Goal: Task Accomplishment & Management: Manage account settings

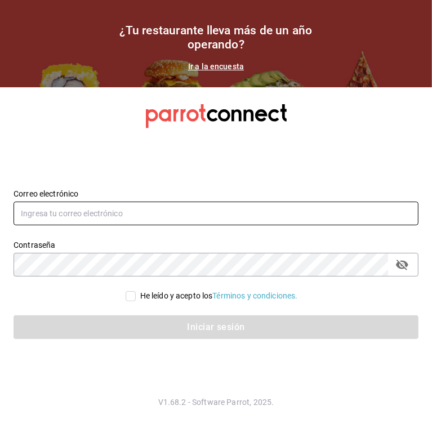
type input "[EMAIL_ADDRESS][DOMAIN_NAME]"
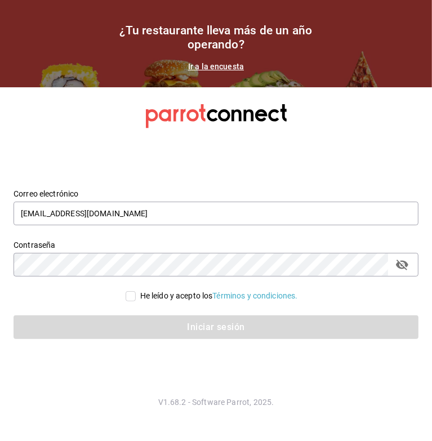
click at [129, 294] on input "He leído y acepto los Términos y condiciones." at bounding box center [131, 296] width 10 height 10
checkbox input "true"
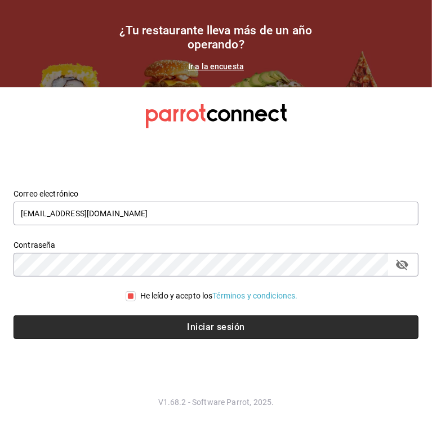
click at [136, 331] on button "Iniciar sesión" at bounding box center [216, 328] width 405 height 24
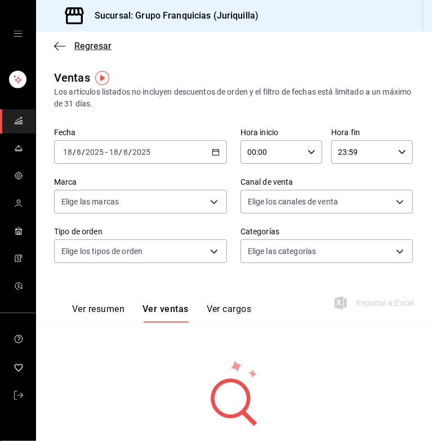
click at [59, 42] on icon "button" at bounding box center [59, 46] width 11 height 10
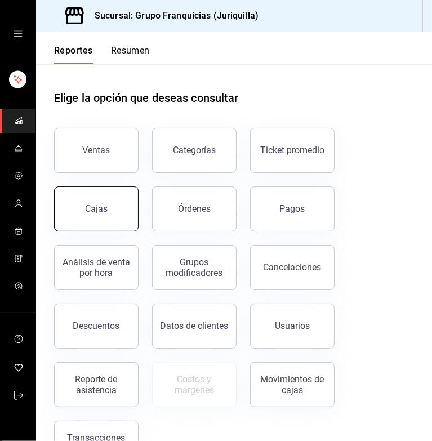
click at [109, 189] on button "Cajas" at bounding box center [96, 209] width 85 height 45
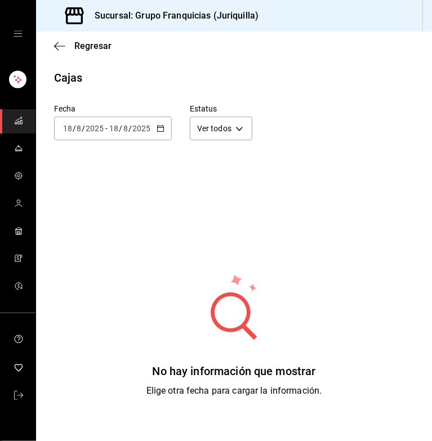
click at [119, 135] on div "2025-08-18 18 / 8 / 2025 - 2025-08-18 18 / 8 / 2025" at bounding box center [113, 129] width 118 height 24
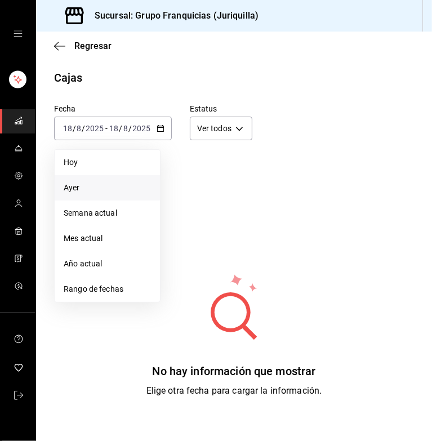
click at [79, 187] on span "Ayer" at bounding box center [107, 188] width 87 height 12
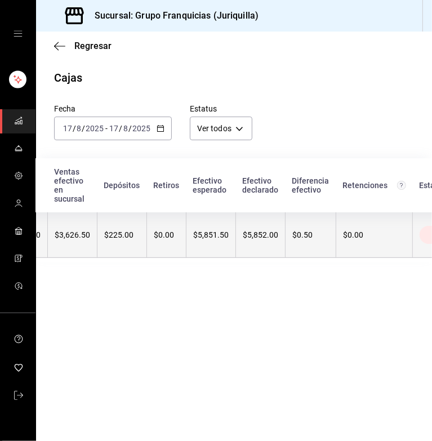
scroll to position [0, 199]
